Goal: Check status: Check status

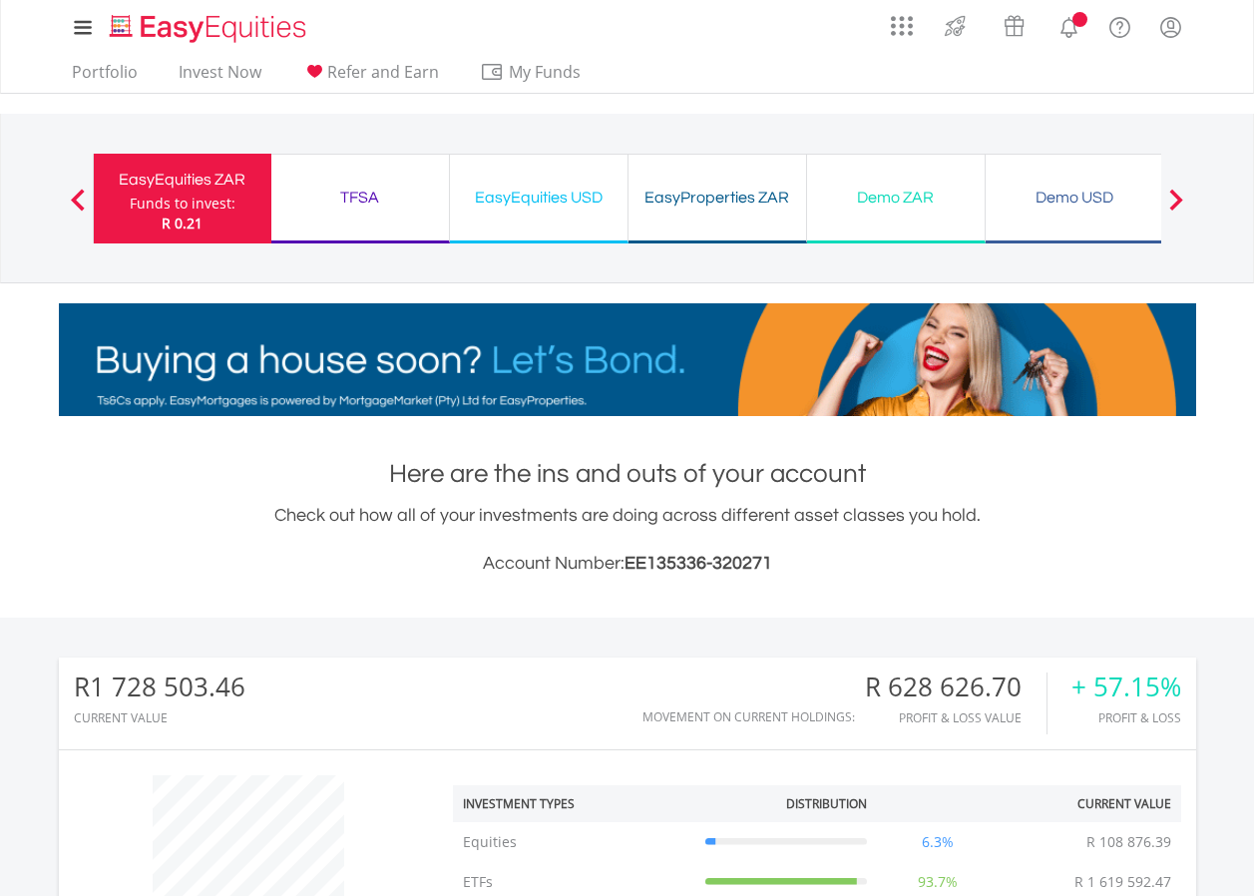
scroll to position [192, 379]
click at [102, 75] on link "Portfolio" at bounding box center [105, 77] width 82 height 31
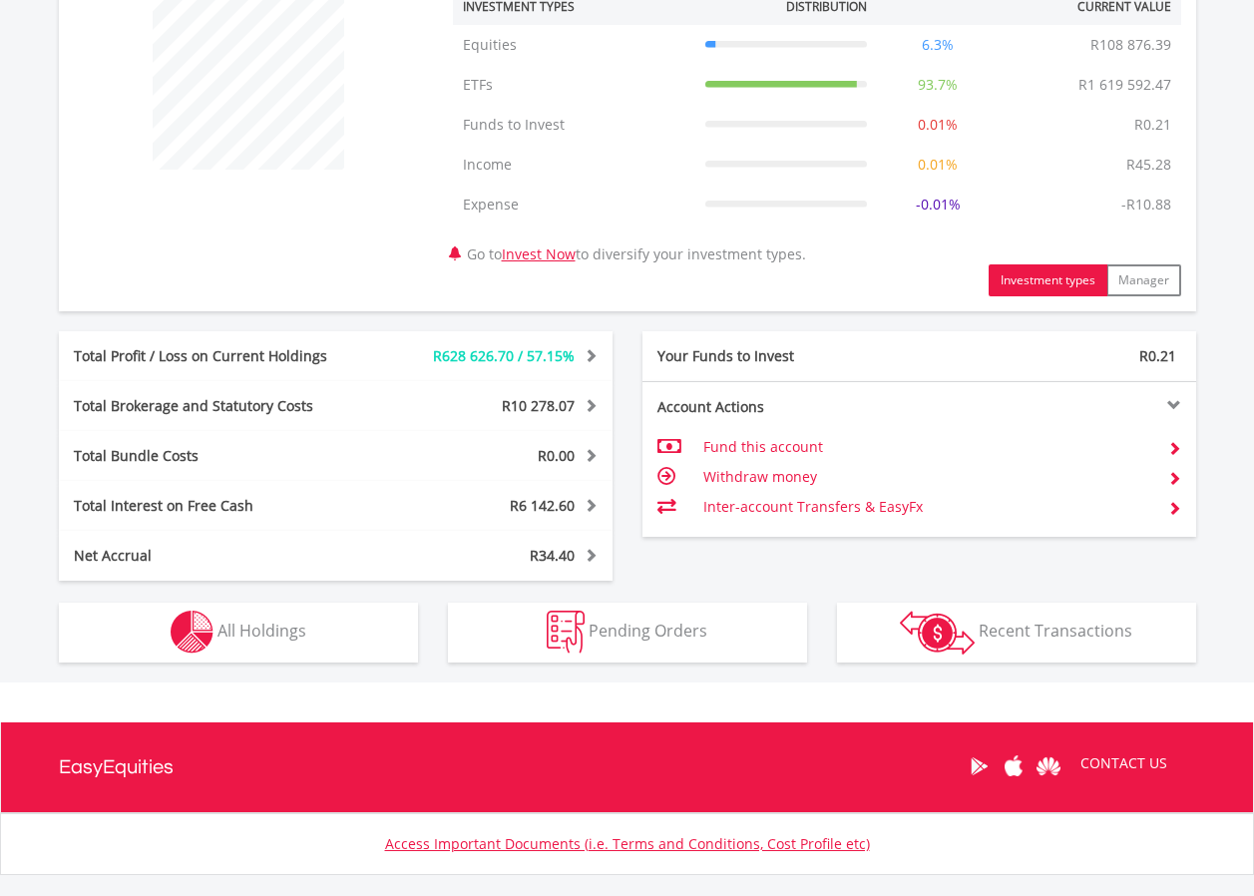
scroll to position [798, 0]
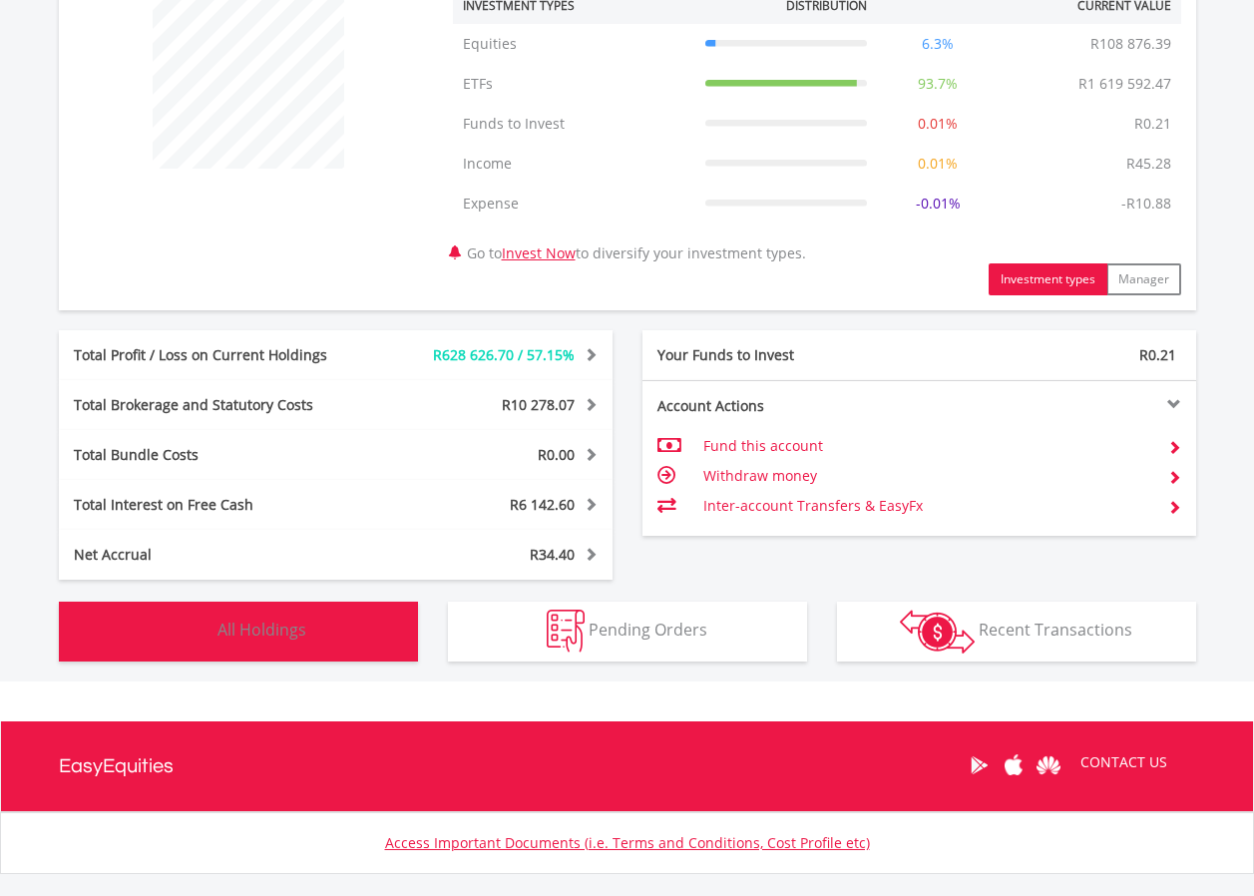
click at [274, 644] on button "Holdings All Holdings" at bounding box center [238, 632] width 359 height 60
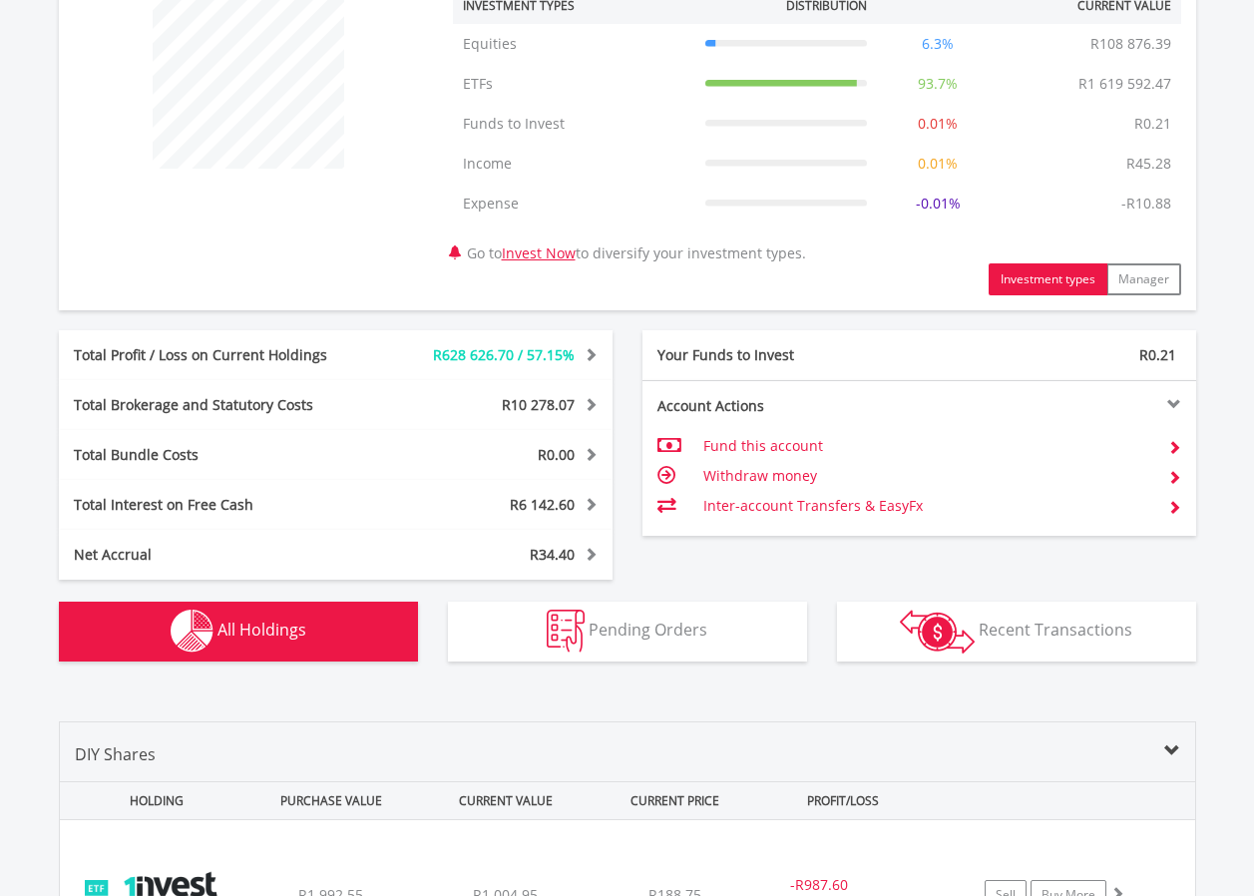
scroll to position [1519, 0]
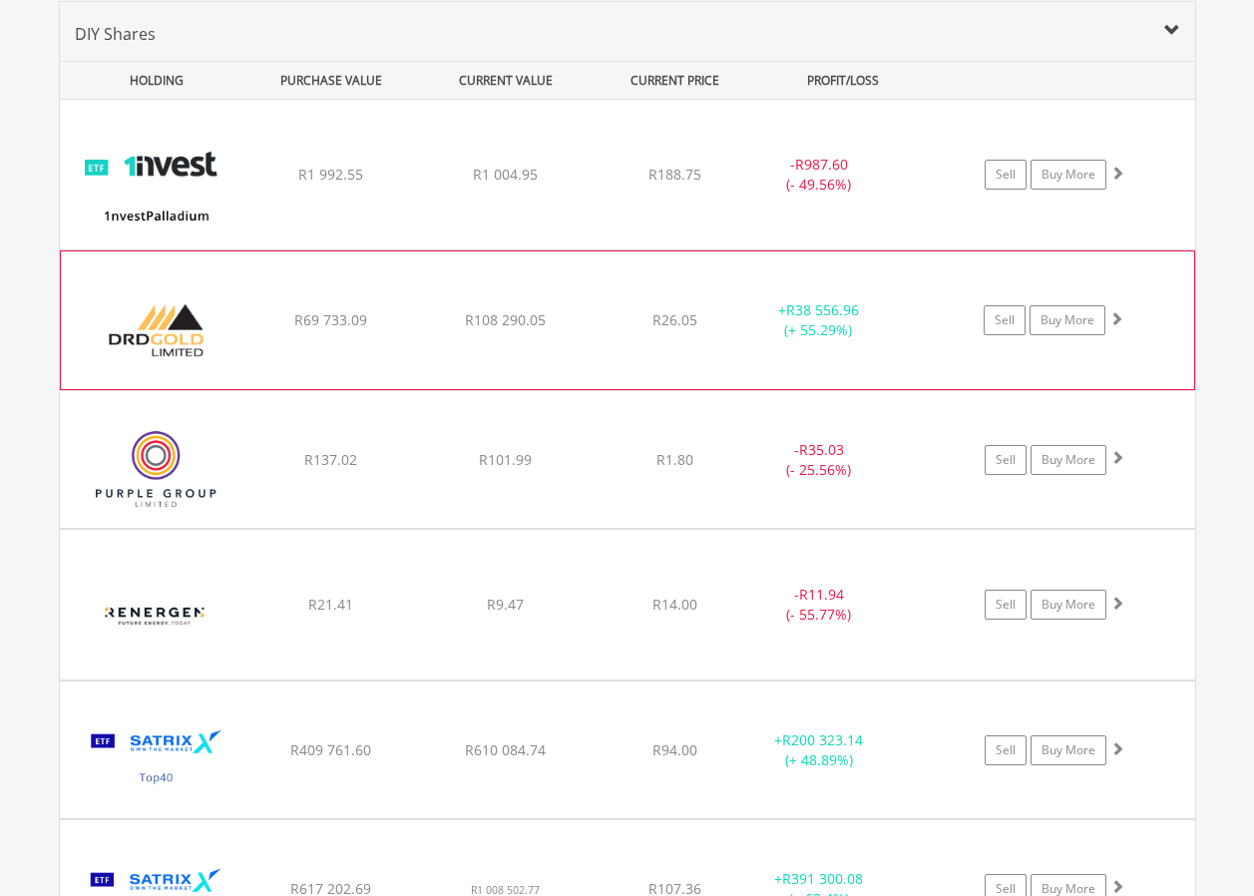
click at [448, 185] on div "R108 290.05" at bounding box center [505, 175] width 171 height 20
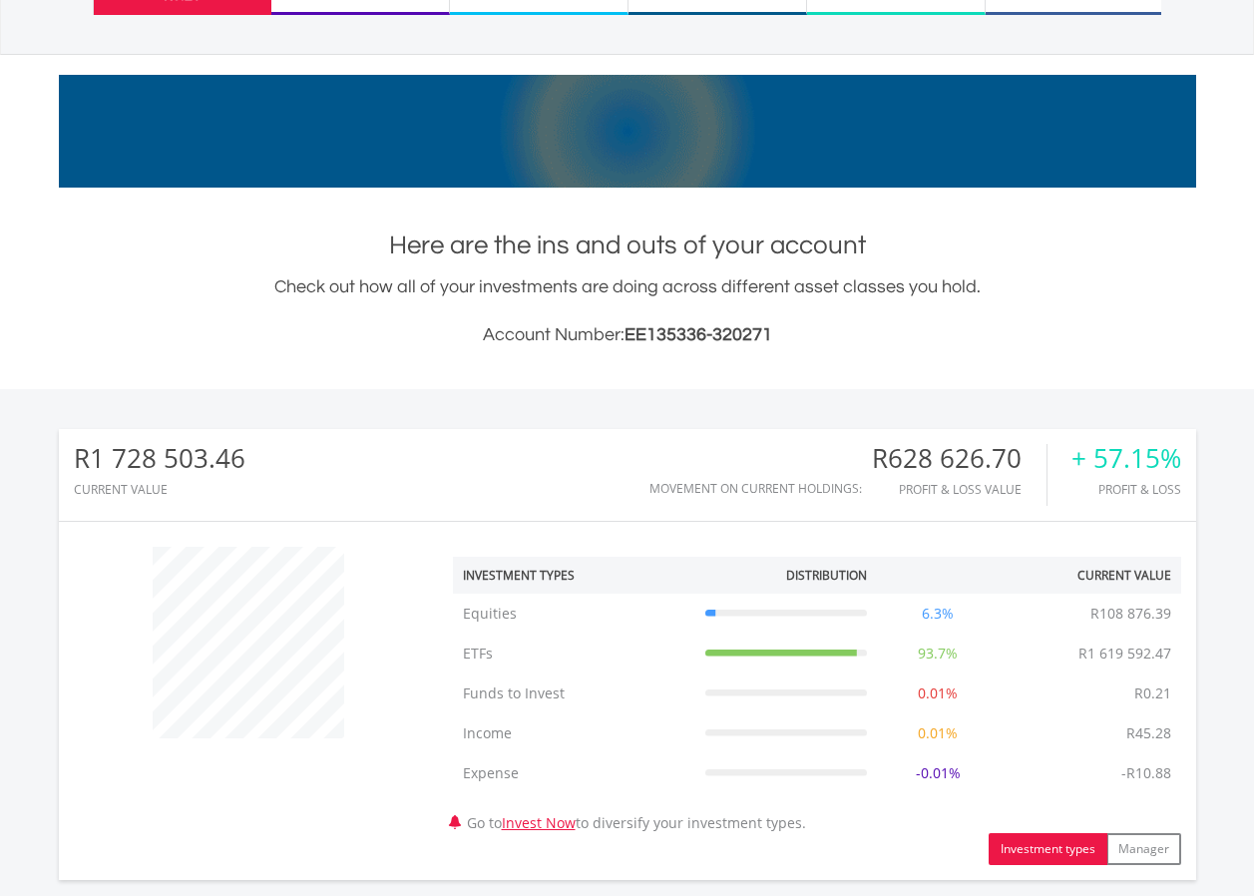
scroll to position [0, 0]
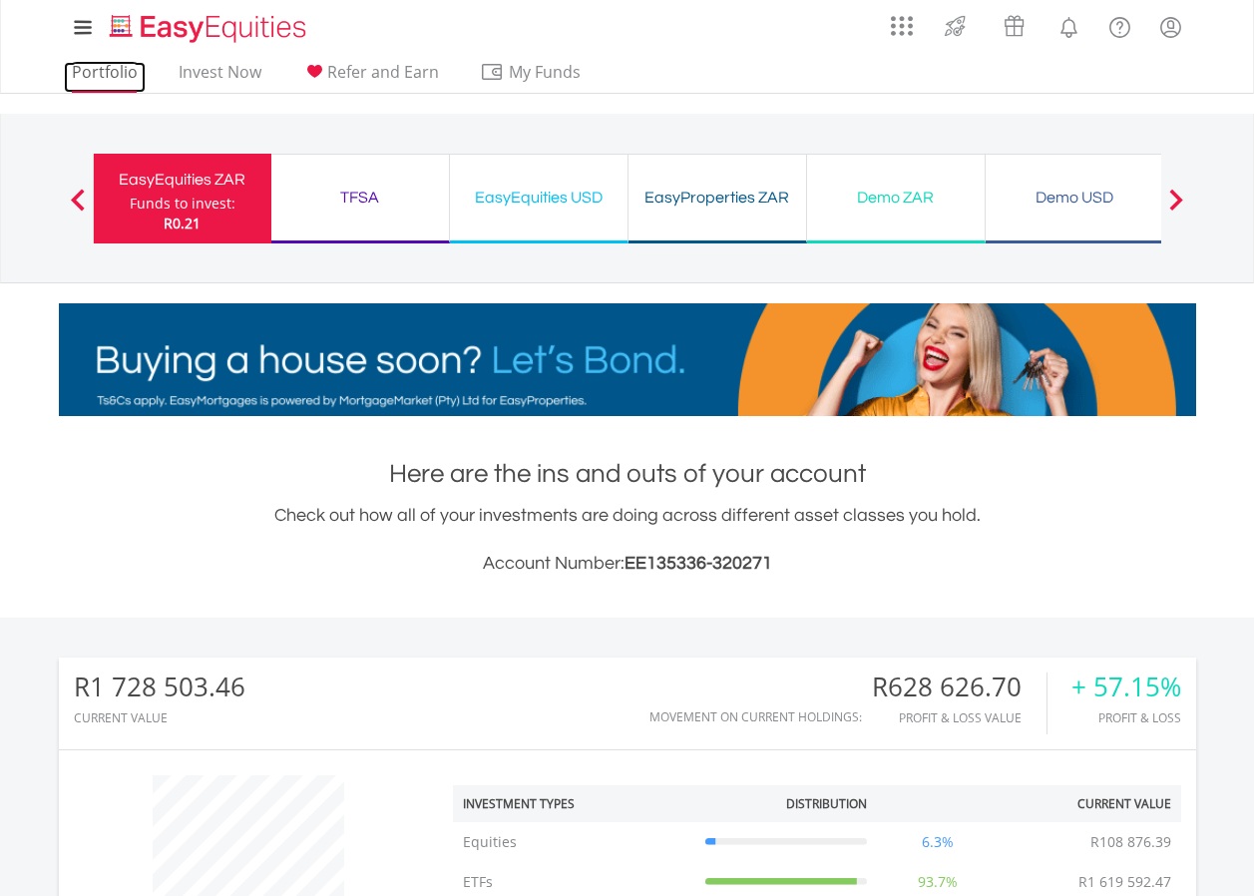
click at [115, 66] on link "Portfolio" at bounding box center [105, 77] width 82 height 31
